Goal: Task Accomplishment & Management: Complete application form

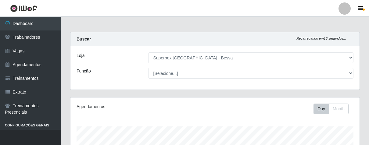
select select "206"
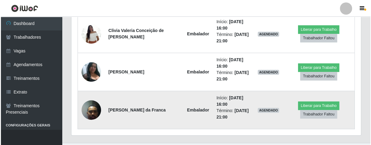
scroll to position [126, 289]
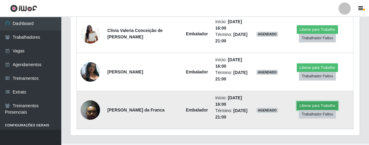
click at [316, 105] on button "Liberar para Trabalho" at bounding box center [317, 106] width 41 height 9
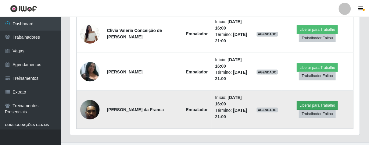
scroll to position [126, 286]
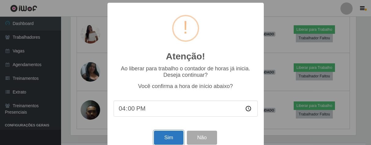
click at [172, 138] on button "Sim" at bounding box center [169, 138] width 30 height 14
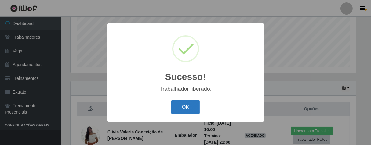
click at [183, 109] on button "OK" at bounding box center [185, 107] width 28 height 14
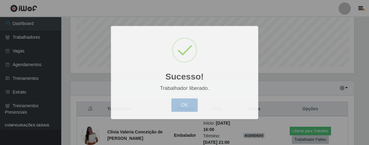
scroll to position [126, 289]
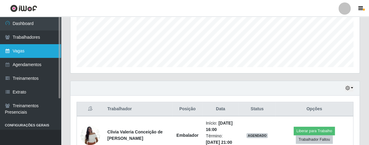
click at [33, 54] on link "Vagas" at bounding box center [30, 51] width 61 height 14
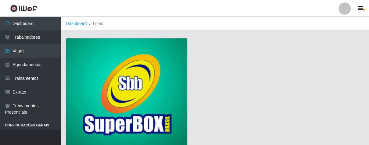
scroll to position [46, 0]
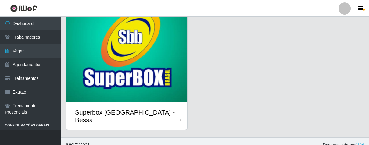
click at [151, 80] on img at bounding box center [126, 47] width 121 height 110
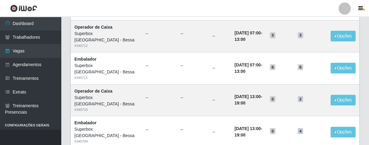
scroll to position [34, 0]
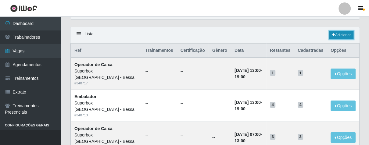
click at [335, 34] on link "Adicionar" at bounding box center [342, 35] width 24 height 9
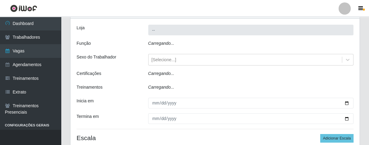
type input "Superbox [GEOGRAPHIC_DATA] - Bessa"
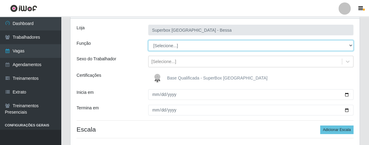
click at [352, 43] on select "[Selecione...] ASG ASG + ASG ++ Embalador Embalador + Embalador ++ Operador de …" at bounding box center [251, 45] width 206 height 11
select select "1"
click at [148, 40] on select "[Selecione...] ASG ASG + ASG ++ Embalador Embalador + Embalador ++ Operador de …" at bounding box center [251, 45] width 206 height 11
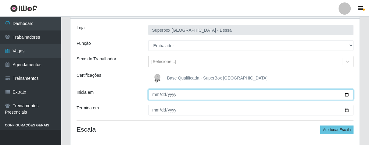
click at [156, 92] on input "Inicia em" at bounding box center [251, 94] width 206 height 11
type input "[DATE]"
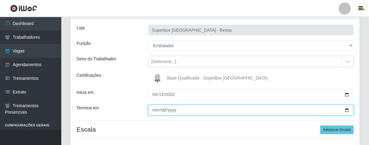
click at [154, 112] on input "Termina em" at bounding box center [251, 110] width 206 height 11
type input "[DATE]"
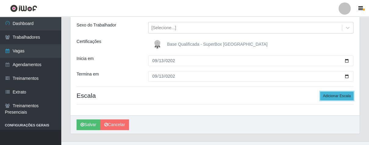
click at [336, 99] on button "Adicionar Escala" at bounding box center [336, 96] width 33 height 9
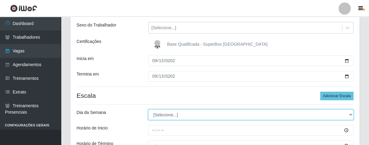
click at [350, 116] on select "[Selecione...] Segunda Terça Quarta Quinta Sexta Sábado Domingo" at bounding box center [251, 115] width 206 height 11
select select "6"
click at [148, 110] on select "[Selecione...] Segunda Terça Quarta Quinta Sexta Sábado Domingo" at bounding box center [251, 115] width 206 height 11
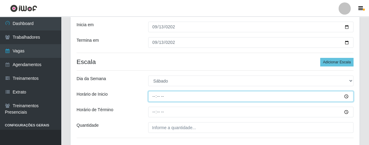
drag, startPoint x: 151, startPoint y: 96, endPoint x: 168, endPoint y: 110, distance: 22.1
click at [157, 104] on div "Loja Superbox [GEOGRAPHIC_DATA] - Bessa Função [Selecione...] ASG ASG + ASG ++ …" at bounding box center [214, 50] width 289 height 198
type input "08:00"
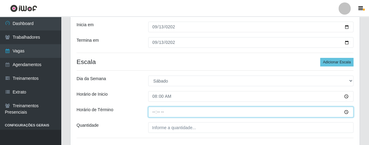
click at [148, 111] on input "Horário de Término" at bounding box center [251, 112] width 206 height 11
type input "14:00"
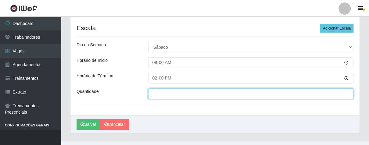
click at [166, 96] on input "___" at bounding box center [251, 93] width 206 height 11
type input "01_"
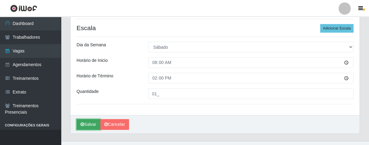
click at [90, 124] on button "Salvar" at bounding box center [89, 124] width 24 height 11
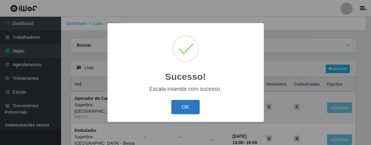
click at [176, 108] on button "OK" at bounding box center [185, 107] width 28 height 14
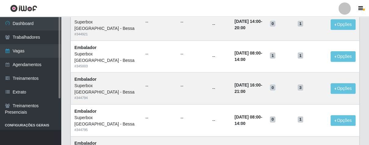
scroll to position [305, 0]
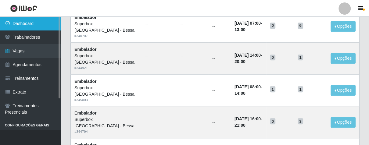
click at [40, 23] on link "Dashboard" at bounding box center [30, 24] width 61 height 14
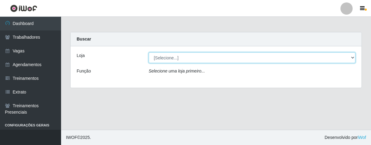
click at [352, 60] on select "[Selecione...] Superbox [GEOGRAPHIC_DATA] - Bessa" at bounding box center [252, 57] width 207 height 11
select select "206"
click at [149, 52] on select "[Selecione...] Superbox [GEOGRAPHIC_DATA] - Bessa" at bounding box center [252, 57] width 207 height 11
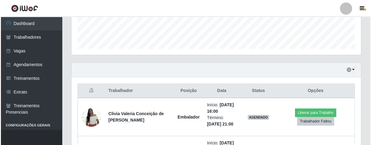
scroll to position [203, 0]
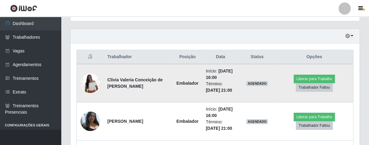
click at [95, 87] on img at bounding box center [91, 83] width 20 height 26
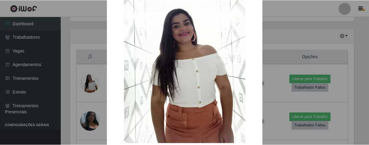
scroll to position [71, 0]
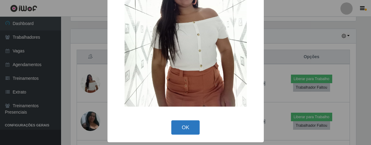
click at [190, 128] on button "OK" at bounding box center [185, 128] width 28 height 14
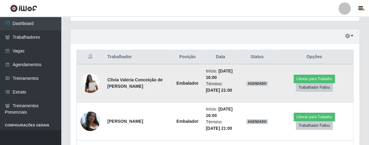
scroll to position [126, 289]
click at [306, 78] on button "Liberar para Trabalho" at bounding box center [314, 79] width 41 height 9
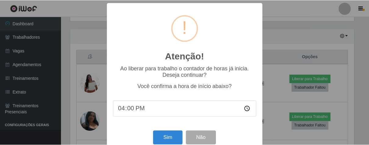
scroll to position [13, 0]
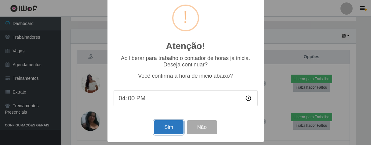
click at [156, 126] on button "Sim" at bounding box center [169, 128] width 30 height 14
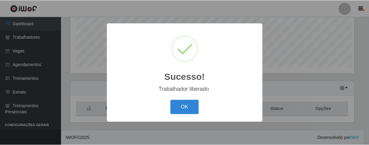
scroll to position [126, 286]
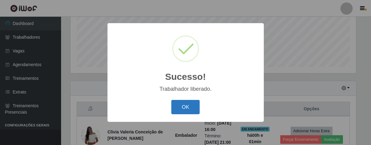
click at [188, 101] on button "OK" at bounding box center [185, 107] width 28 height 14
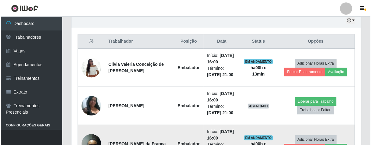
scroll to position [253, 0]
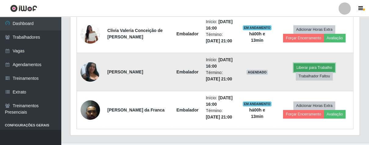
click at [305, 68] on button "Liberar para Trabalho" at bounding box center [314, 67] width 41 height 9
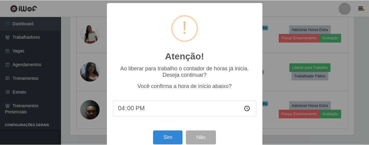
scroll to position [13, 0]
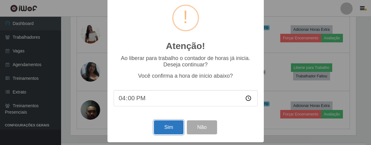
click at [169, 125] on button "Sim" at bounding box center [169, 128] width 30 height 14
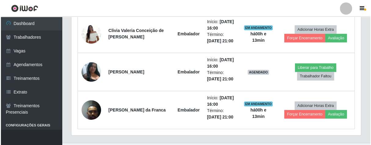
scroll to position [126, 286]
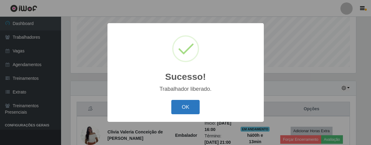
click at [180, 108] on button "OK" at bounding box center [185, 107] width 28 height 14
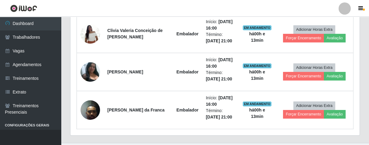
scroll to position [126, 289]
